Goal: Navigation & Orientation: Understand site structure

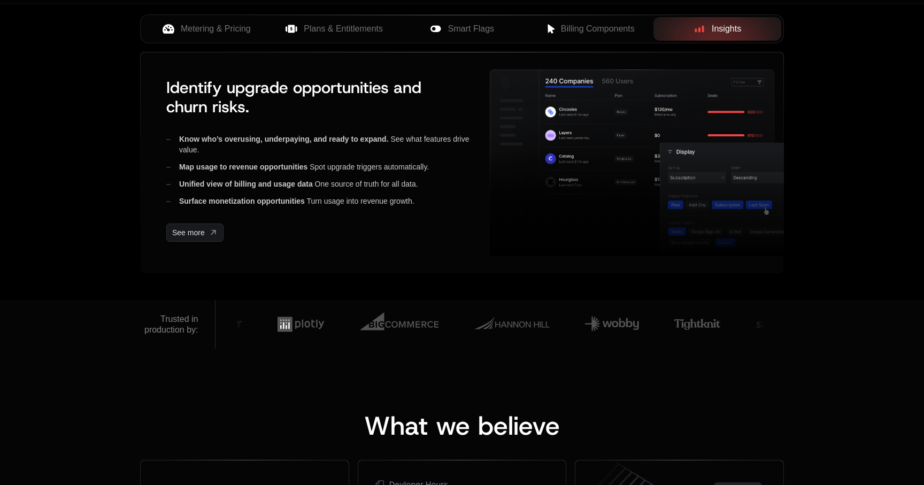
scroll to position [423, 0]
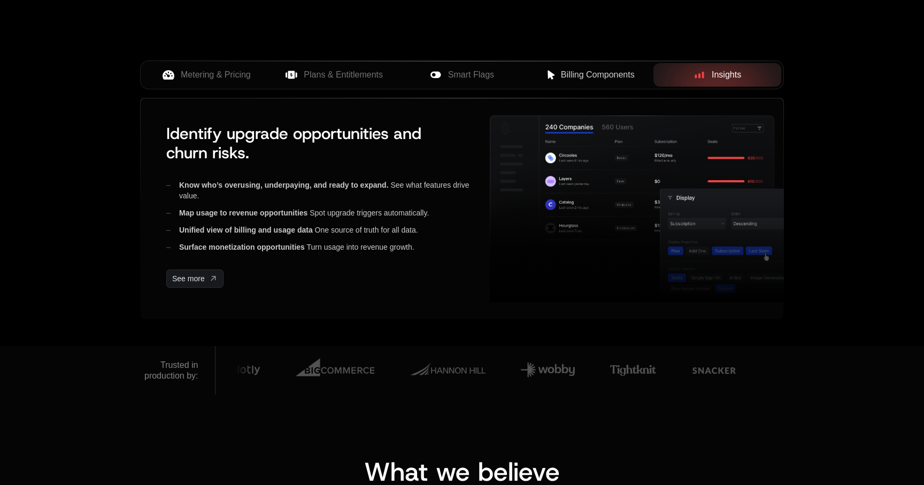
click at [588, 74] on span "Billing Components" at bounding box center [598, 74] width 74 height 13
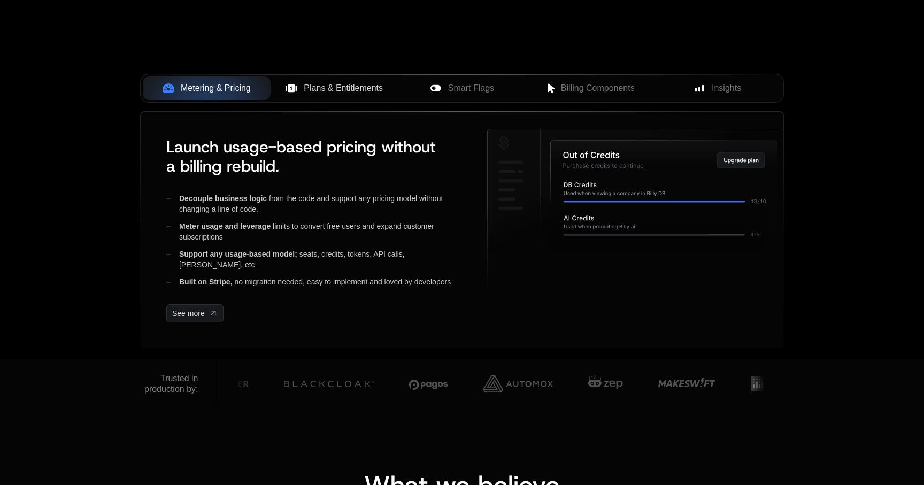
click at [361, 95] on button "Plans & Entitlements" at bounding box center [335, 88] width 128 height 24
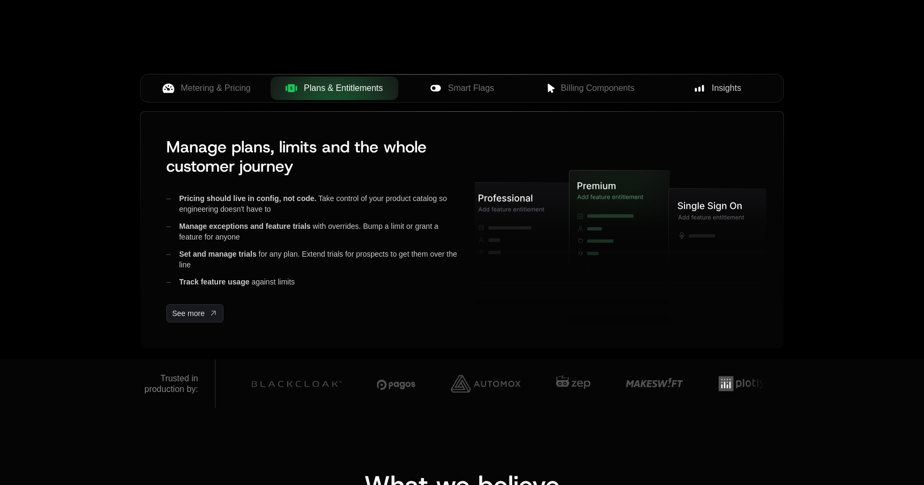
click at [718, 91] on span "Insights" at bounding box center [726, 88] width 29 height 13
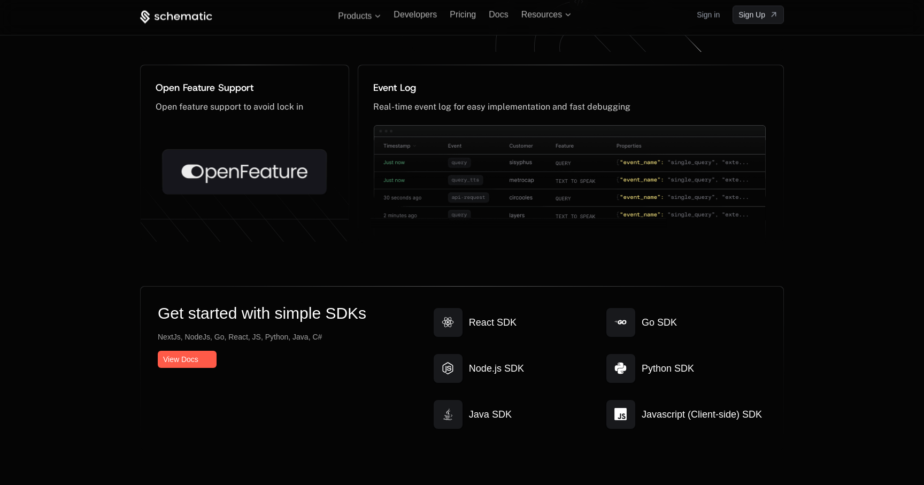
scroll to position [5521, 0]
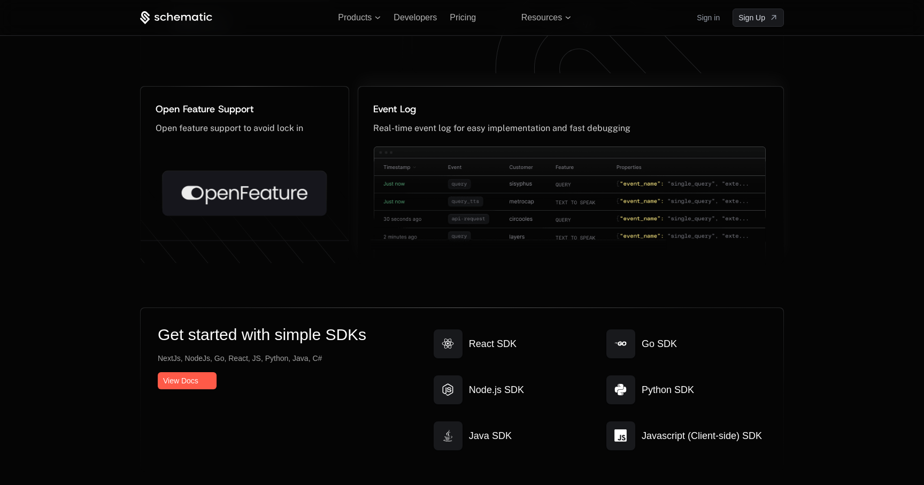
click at [511, 182] on img at bounding box center [568, 219] width 395 height 144
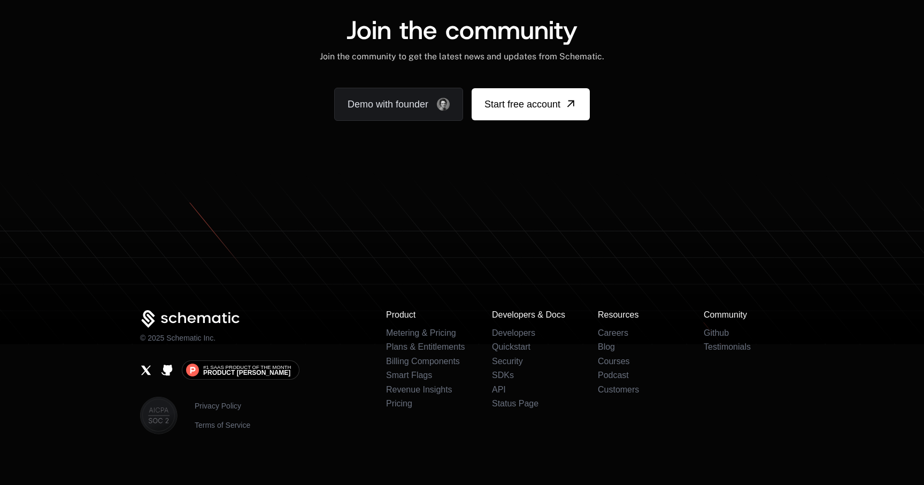
scroll to position [6639, 0]
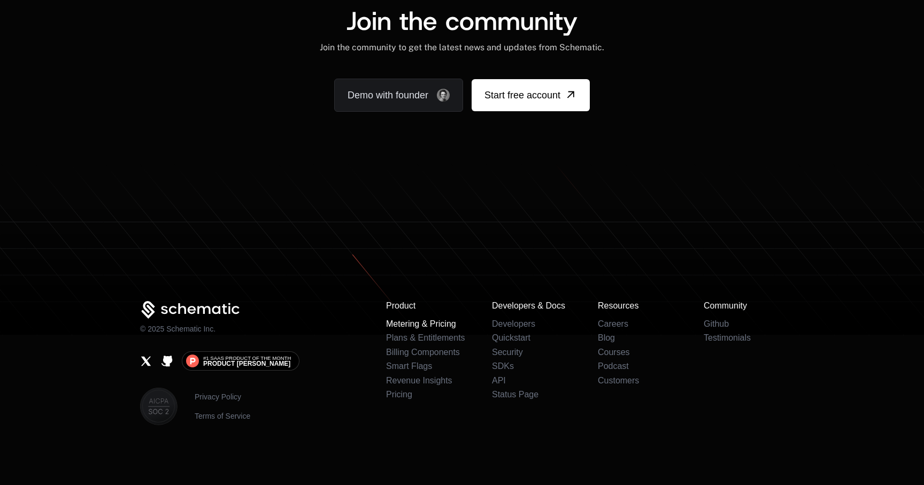
click at [446, 326] on link "Metering & Pricing" at bounding box center [421, 323] width 70 height 9
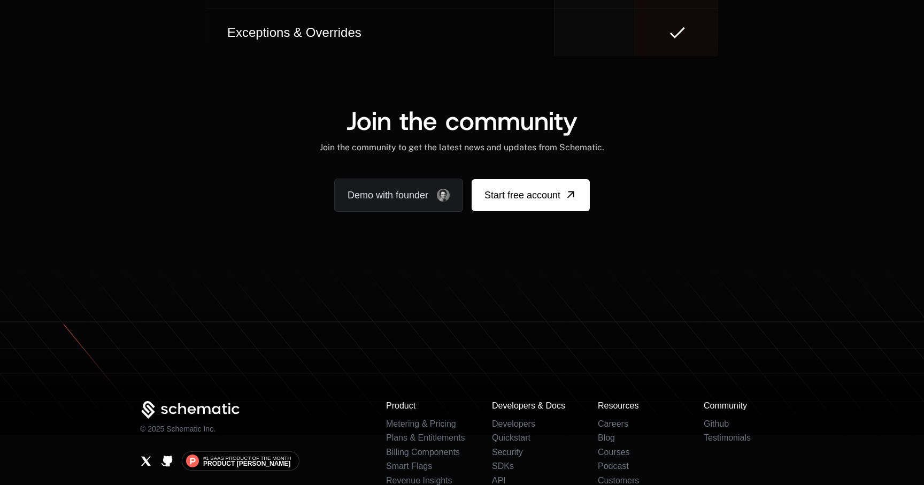
scroll to position [6549, 0]
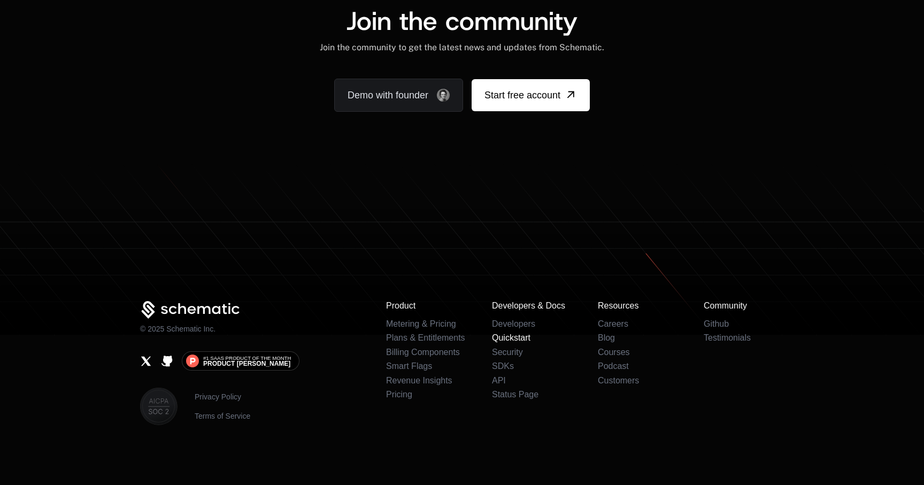
click at [520, 338] on link "Quickstart" at bounding box center [511, 337] width 38 height 9
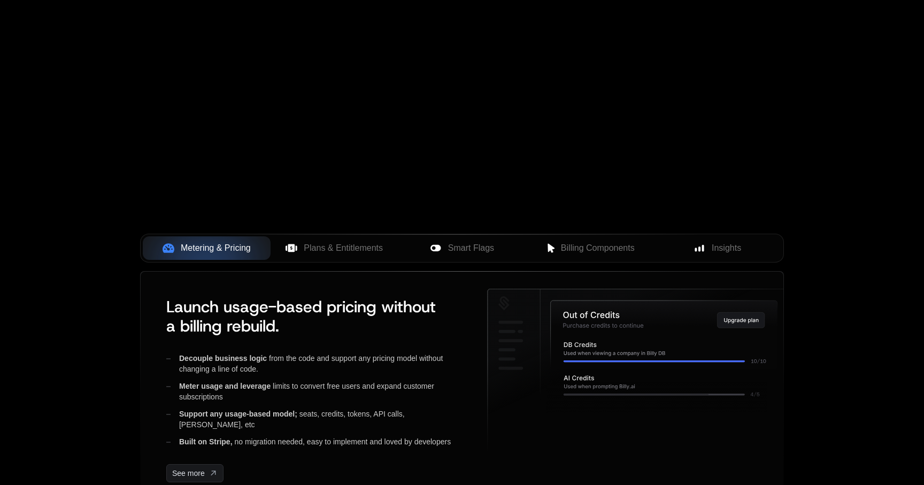
scroll to position [346, 0]
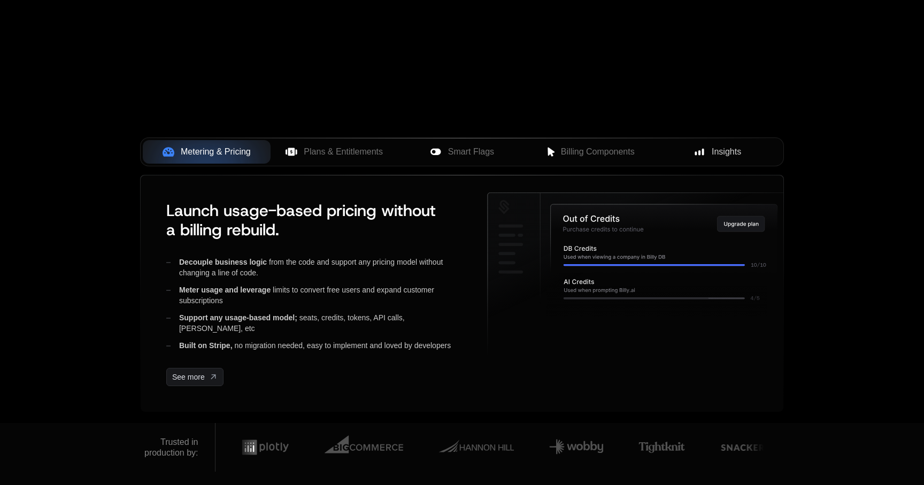
click at [728, 142] on button "Insights" at bounding box center [717, 152] width 128 height 24
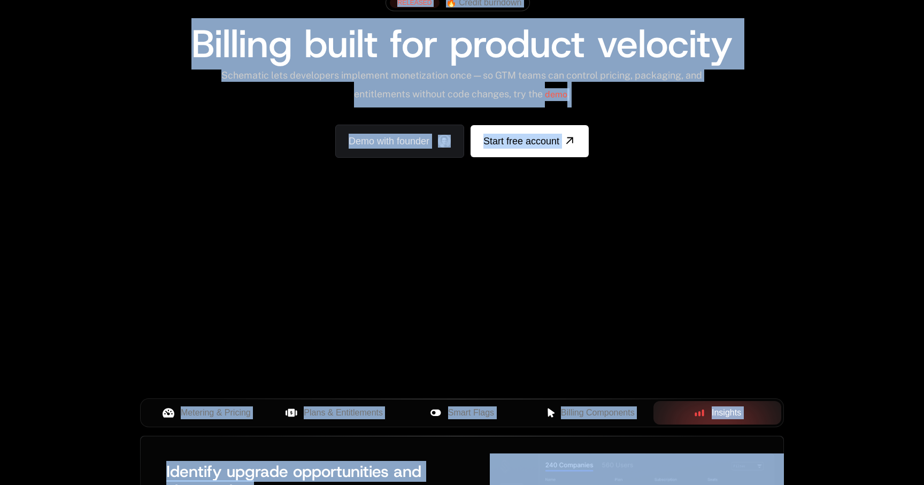
scroll to position [0, 0]
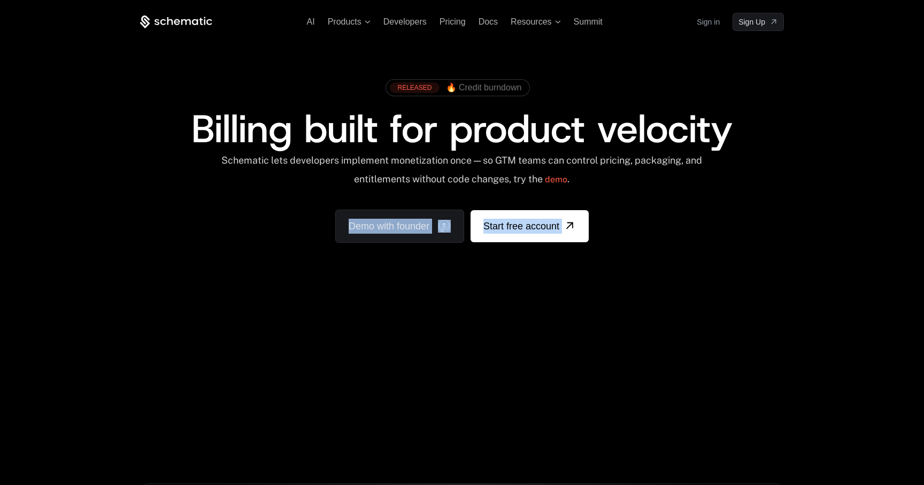
drag, startPoint x: 559, startPoint y: 274, endPoint x: 722, endPoint y: 295, distance: 163.8
click at [722, 295] on div "AI Products Developers Pricing Docs Resources Summit Sign in Sign Up RELEASED 🔥…" at bounding box center [462, 384] width 924 height 769
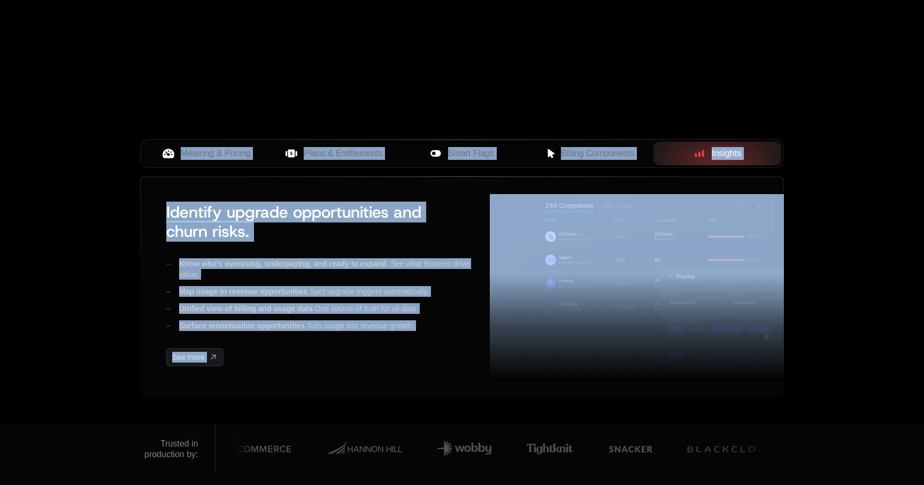
scroll to position [386, 0]
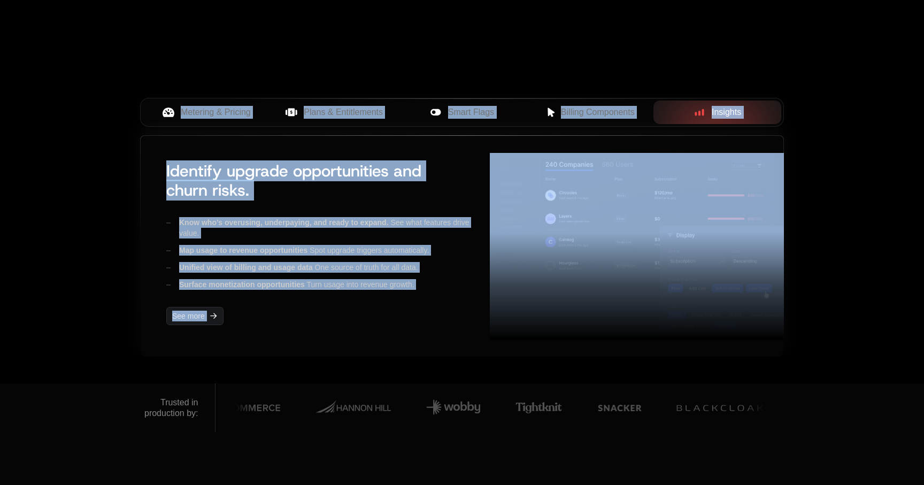
click at [632, 226] on img at bounding box center [643, 246] width 306 height 186
click at [588, 212] on img at bounding box center [643, 246] width 306 height 186
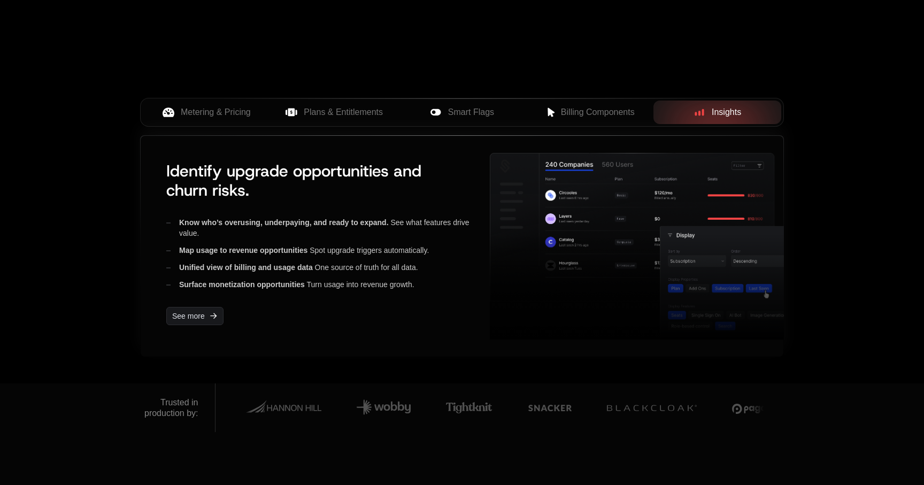
click at [430, 170] on h3 "Identify upgrade opportunities and churn risks." at bounding box center [319, 180] width 306 height 38
